Goal: Navigation & Orientation: Find specific page/section

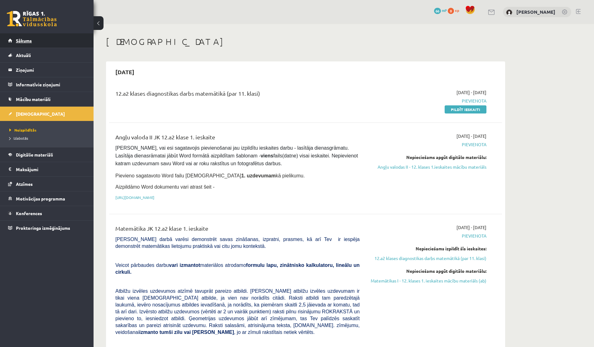
click at [26, 43] on link "Sākums" at bounding box center [47, 40] width 78 height 14
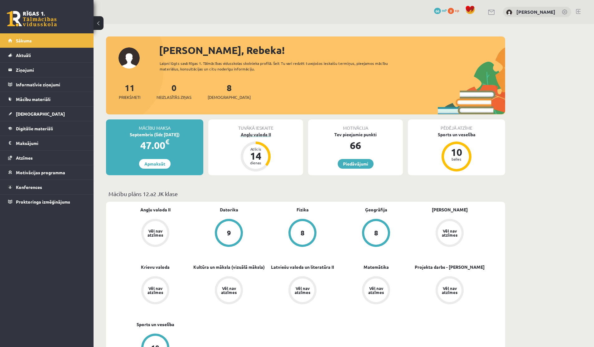
click at [253, 155] on div "14" at bounding box center [255, 156] width 19 height 10
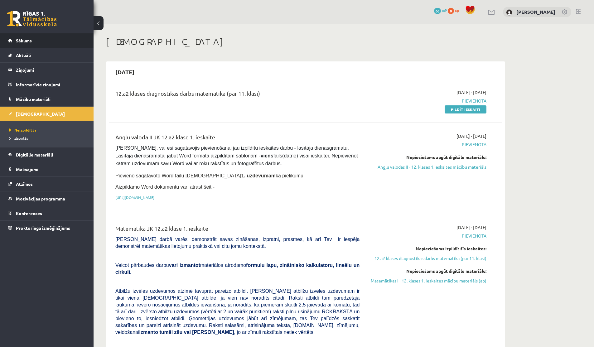
click at [12, 38] on link "Sākums" at bounding box center [47, 40] width 78 height 14
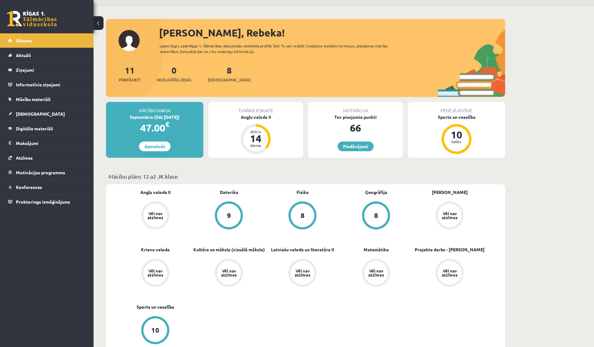
scroll to position [16, 0]
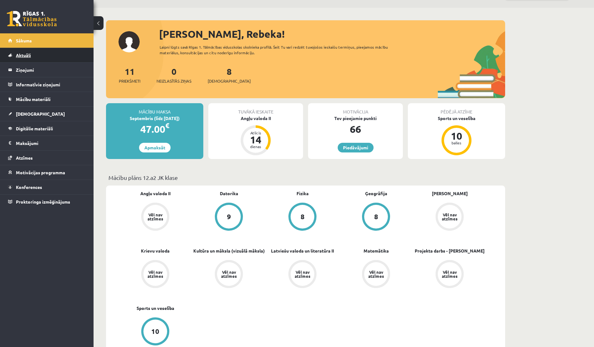
click at [10, 59] on link "Aktuāli" at bounding box center [47, 55] width 78 height 14
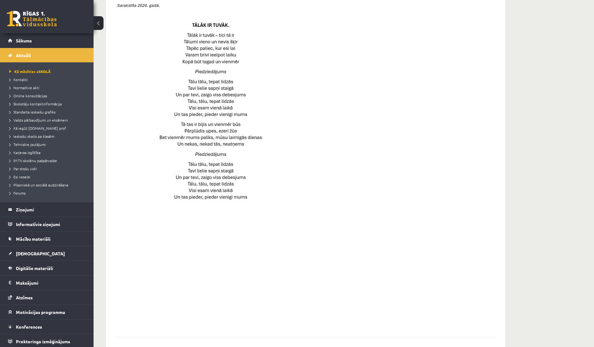
scroll to position [333, 0]
